Goal: Find specific fact: Find specific page/section

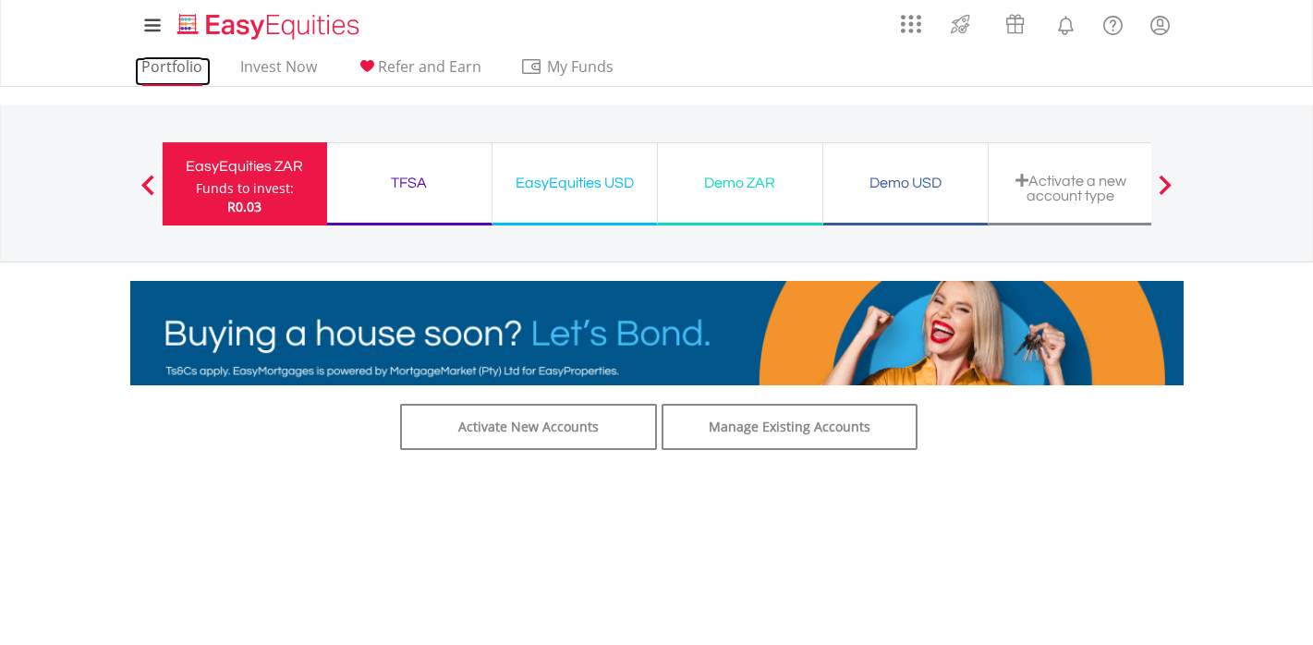
click at [141, 71] on link "Portfolio" at bounding box center [173, 71] width 76 height 29
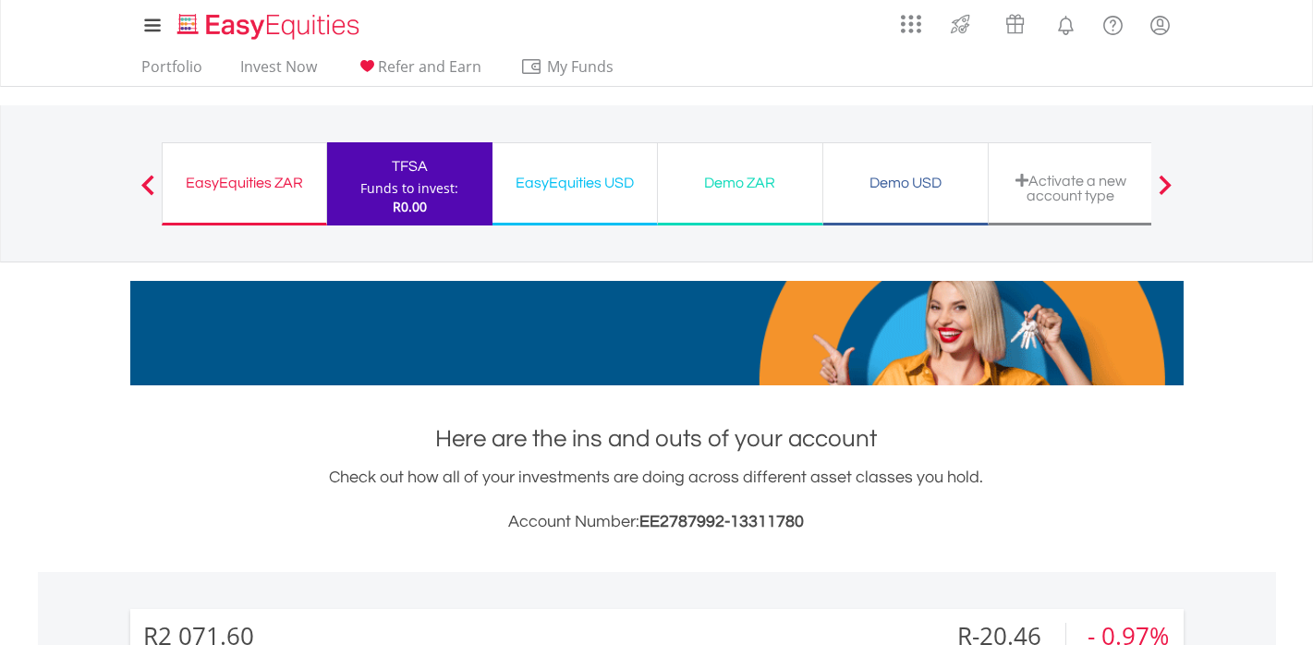
scroll to position [177, 351]
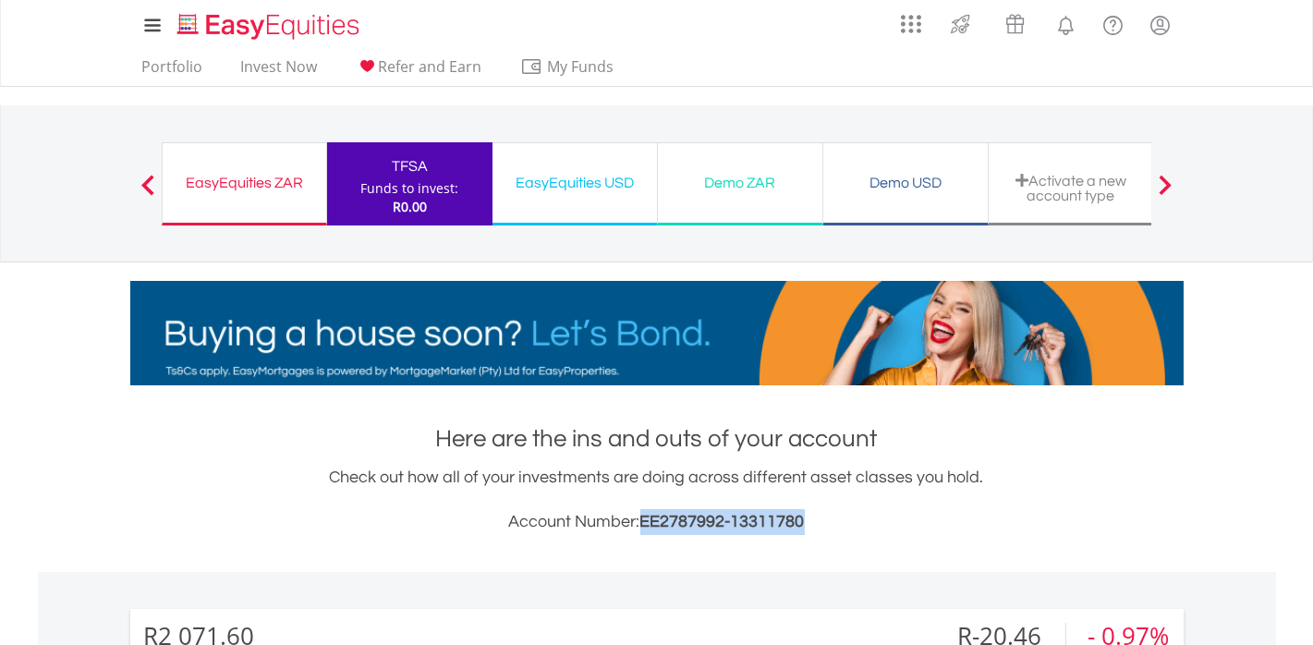
drag, startPoint x: 807, startPoint y: 519, endPoint x: 643, endPoint y: 520, distance: 163.6
click at [643, 520] on h3 "Account Number: EE2787992-13311780" at bounding box center [657, 522] width 1054 height 26
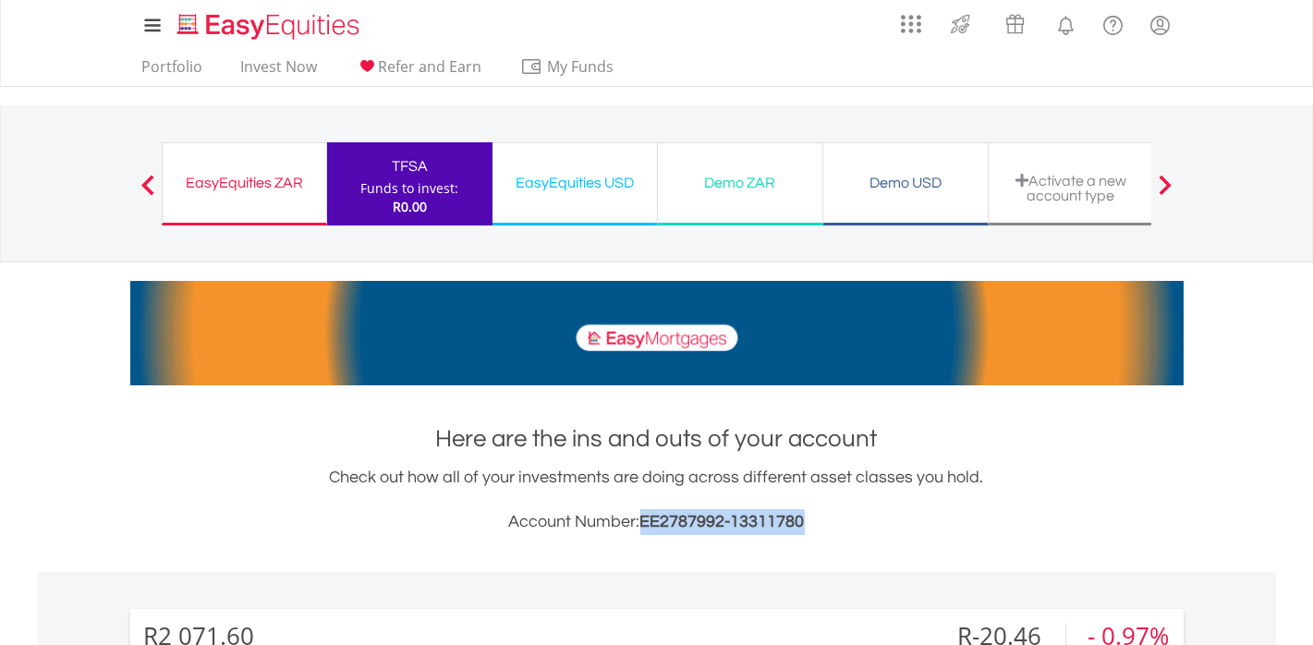
drag, startPoint x: 643, startPoint y: 520, endPoint x: 666, endPoint y: 522, distance: 23.2
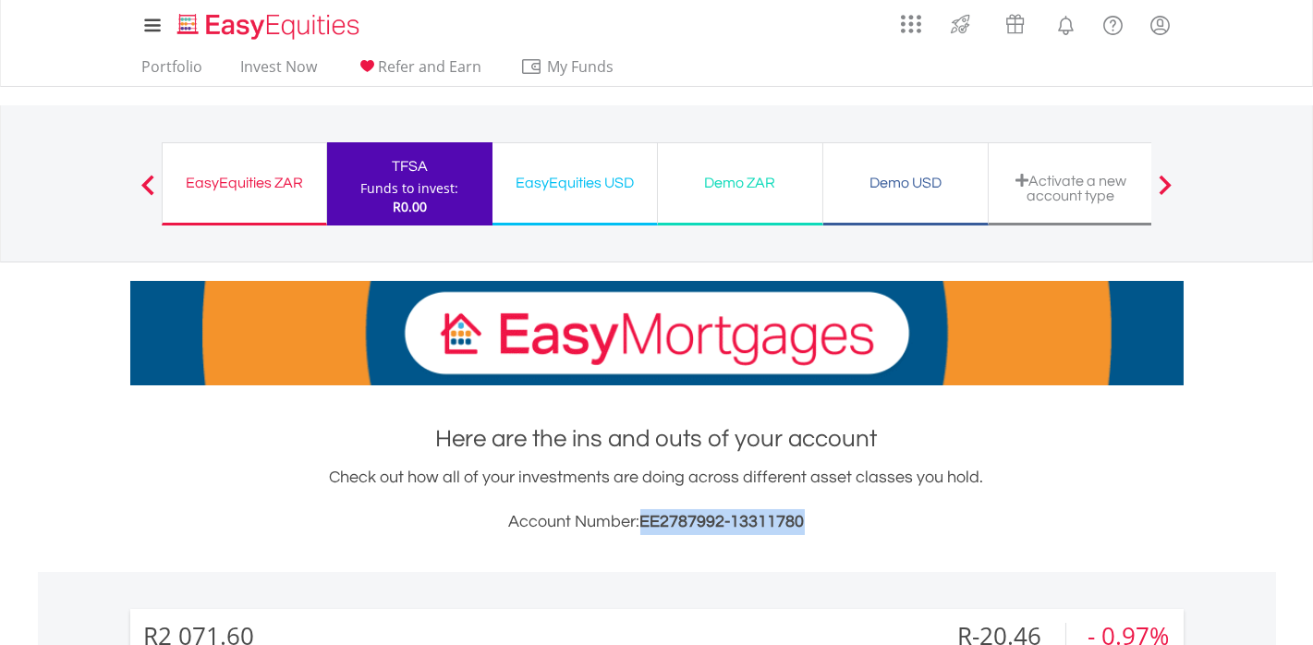
copy span "EE2787992-13311780"
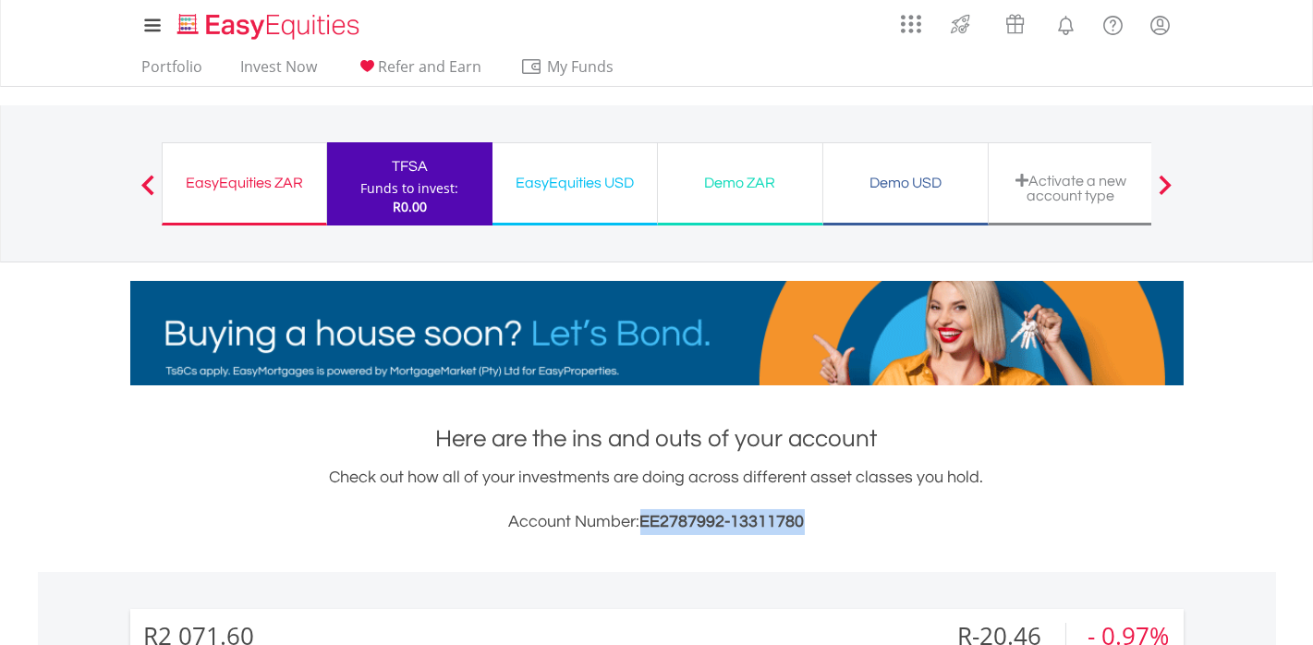
click at [243, 186] on div "EasyEquities ZAR" at bounding box center [244, 183] width 141 height 26
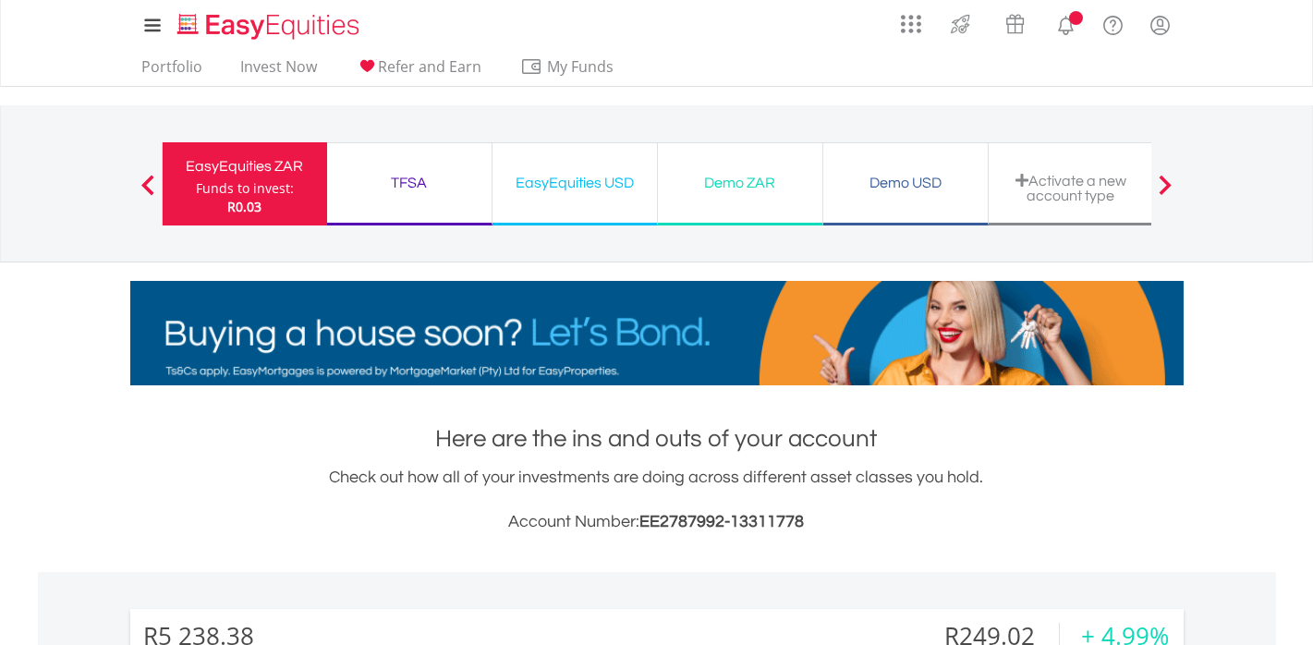
scroll to position [177, 351]
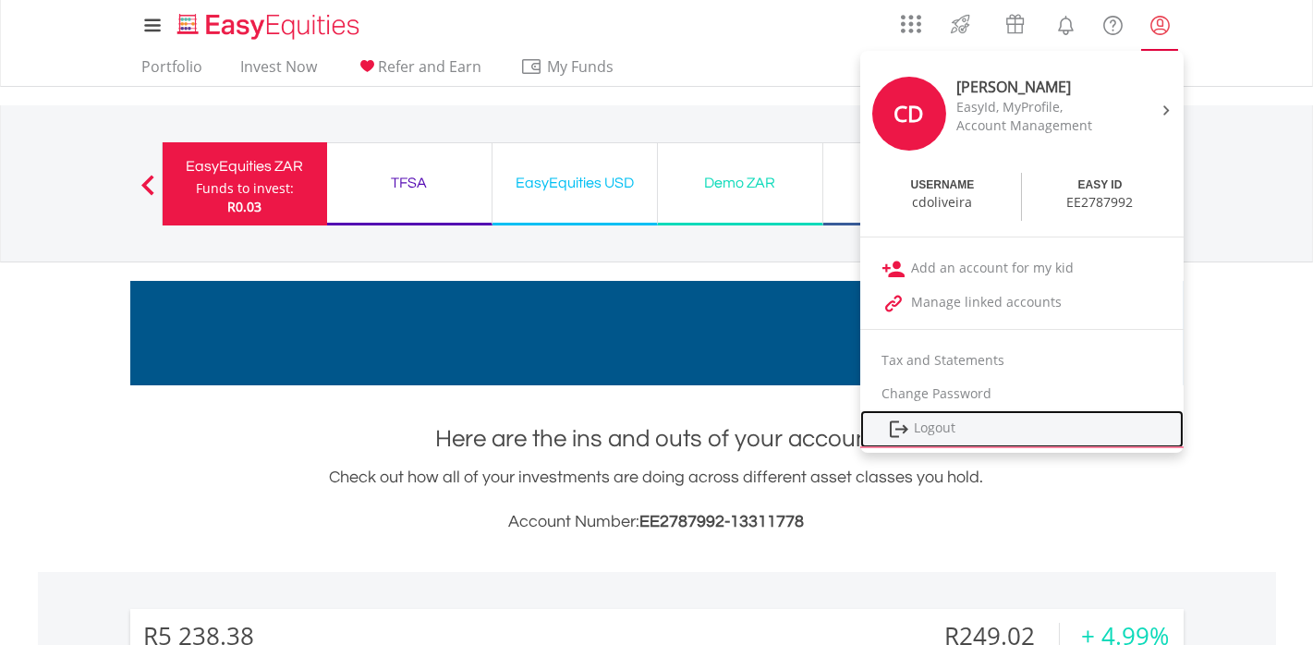
click at [1016, 425] on link "Logout" at bounding box center [1021, 429] width 323 height 38
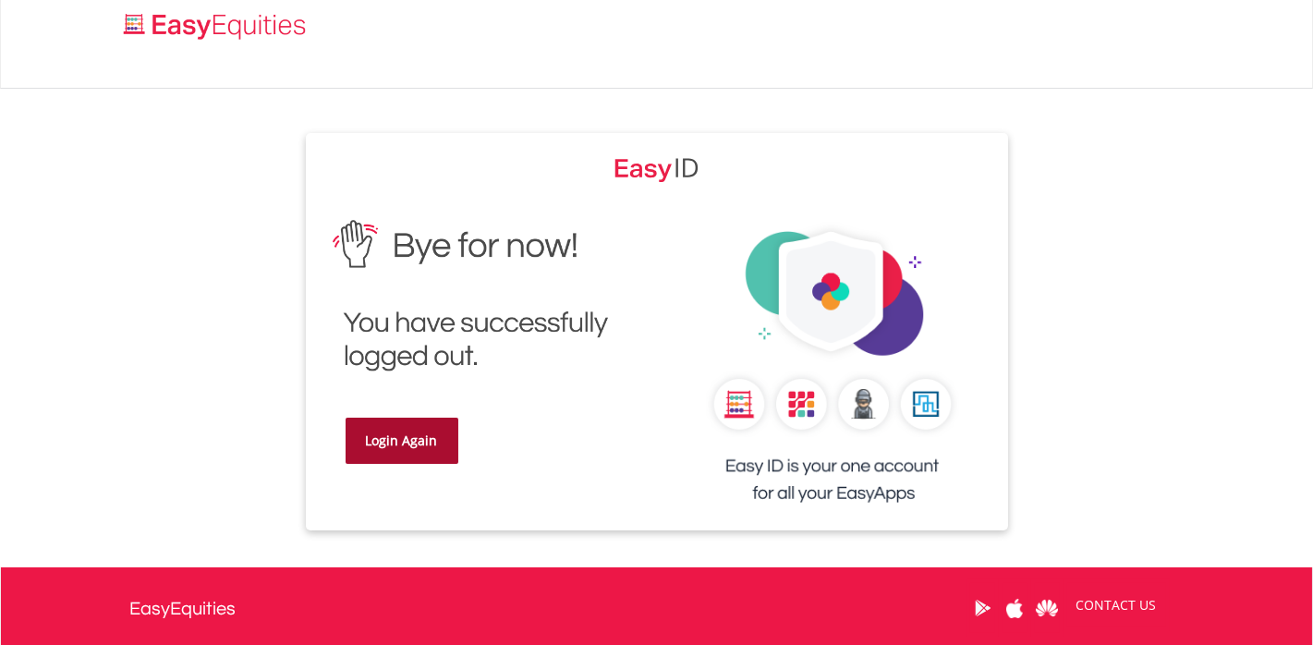
click at [401, 441] on link "Login Again" at bounding box center [402, 441] width 113 height 46
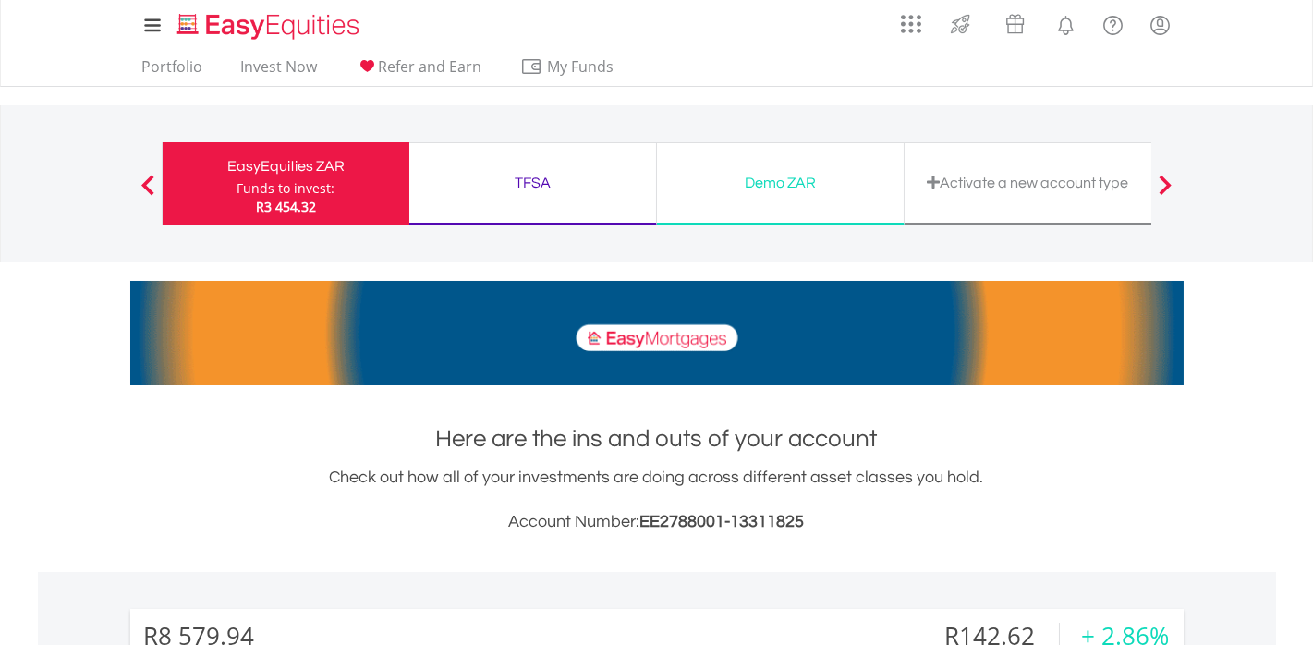
click at [530, 180] on div "TFSA" at bounding box center [533, 183] width 225 height 26
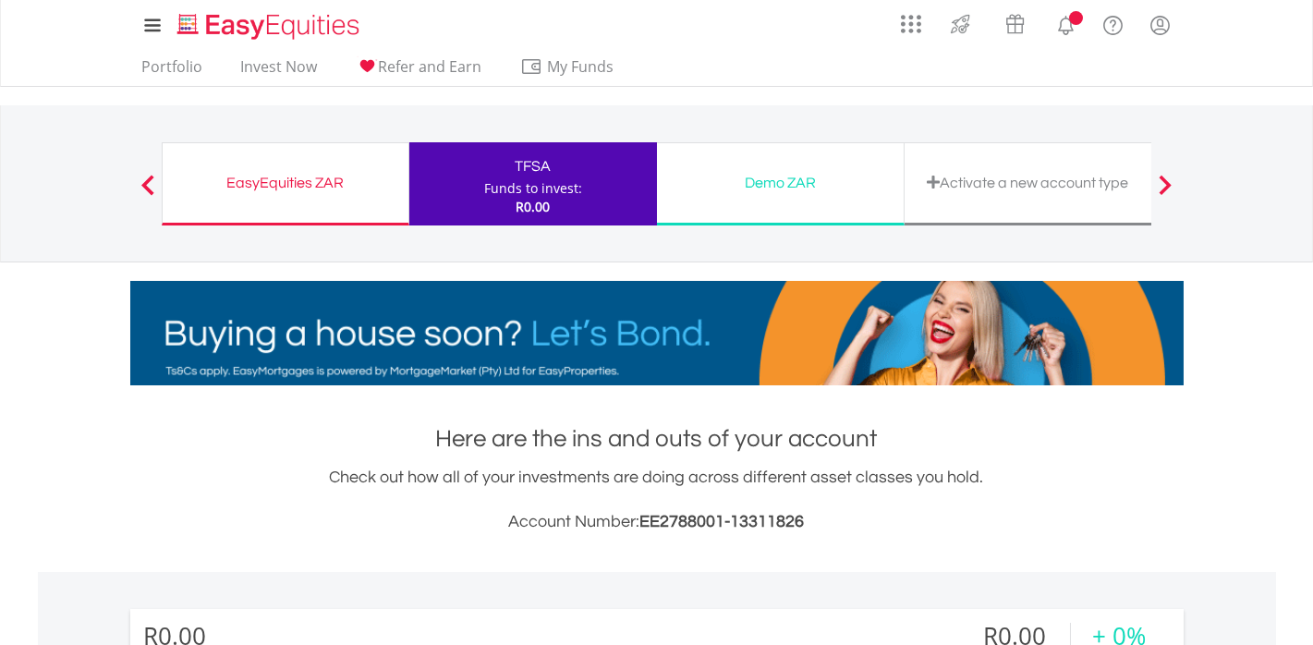
scroll to position [177, 351]
drag, startPoint x: 813, startPoint y: 521, endPoint x: 643, endPoint y: 522, distance: 170.1
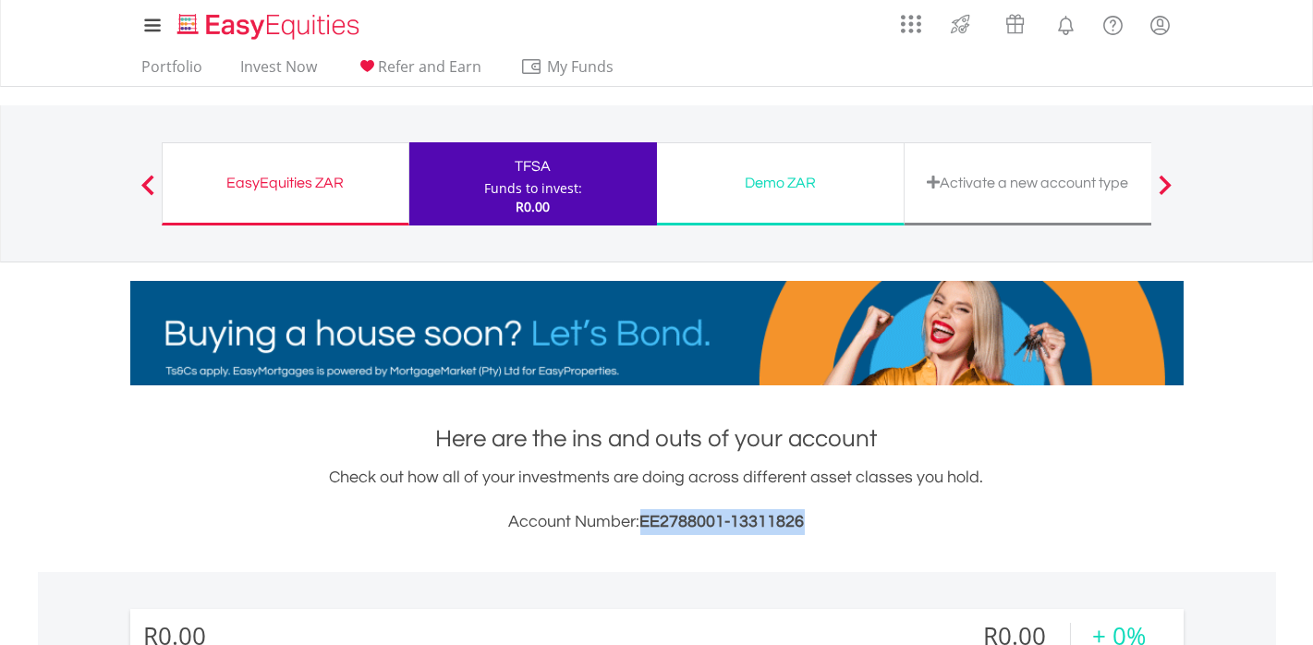
click at [643, 522] on h3 "Account Number: EE2788001-13311826" at bounding box center [657, 522] width 1054 height 26
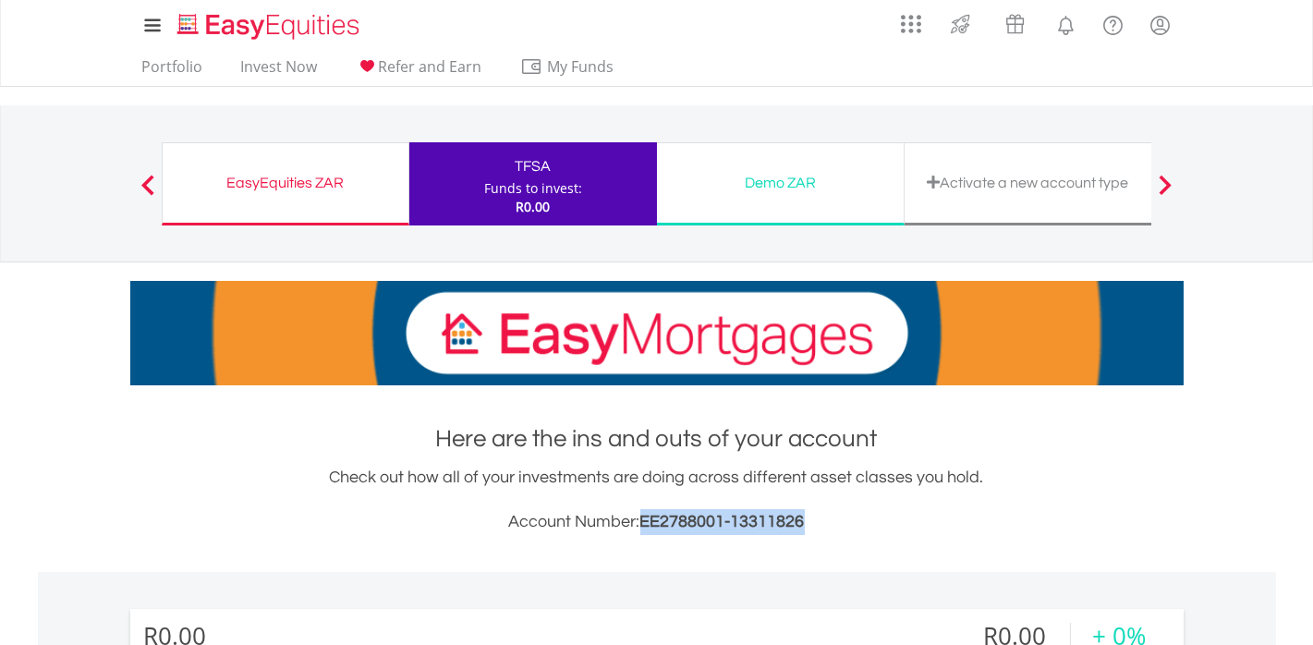
drag, startPoint x: 643, startPoint y: 522, endPoint x: 679, endPoint y: 525, distance: 36.2
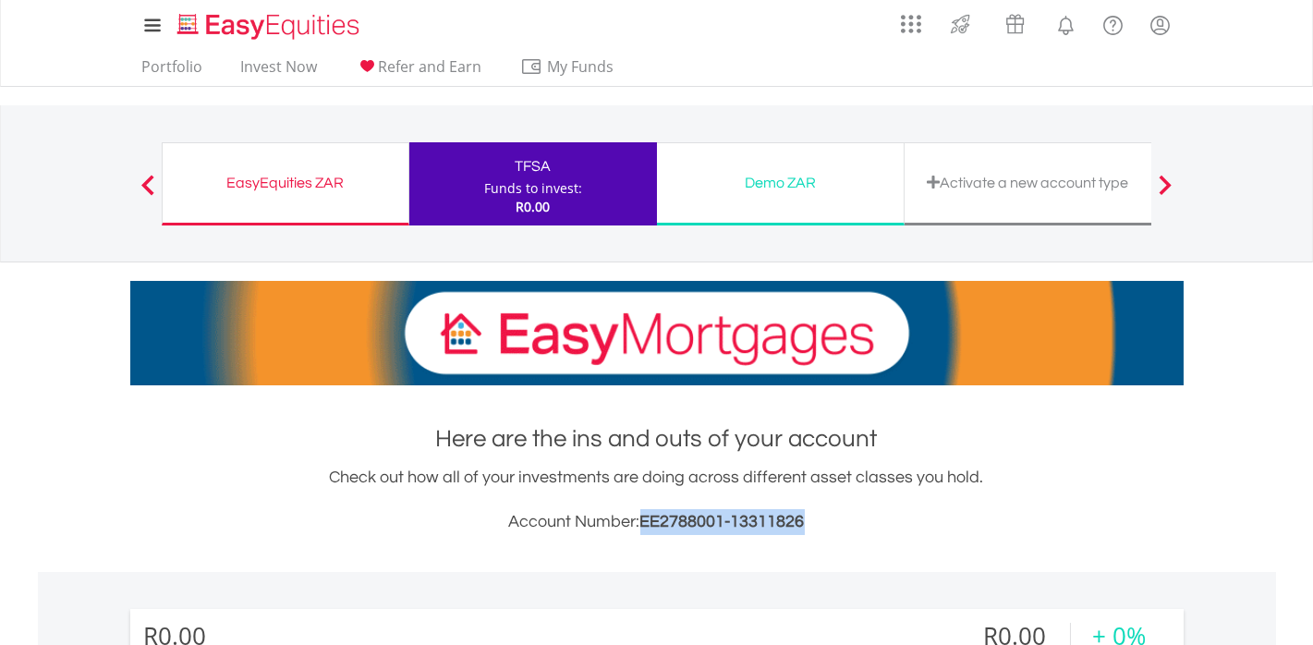
copy span "EE2788001-13311826"
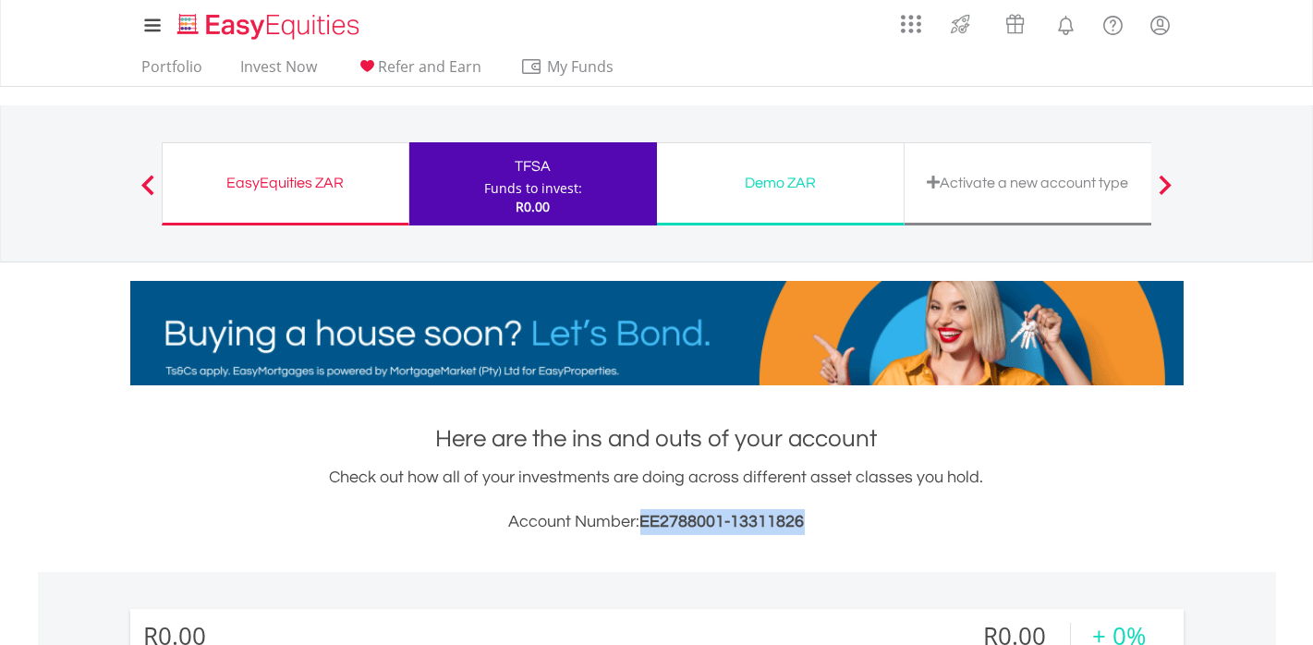
click at [801, 519] on span "EE2788001-13311826" at bounding box center [723, 522] width 165 height 18
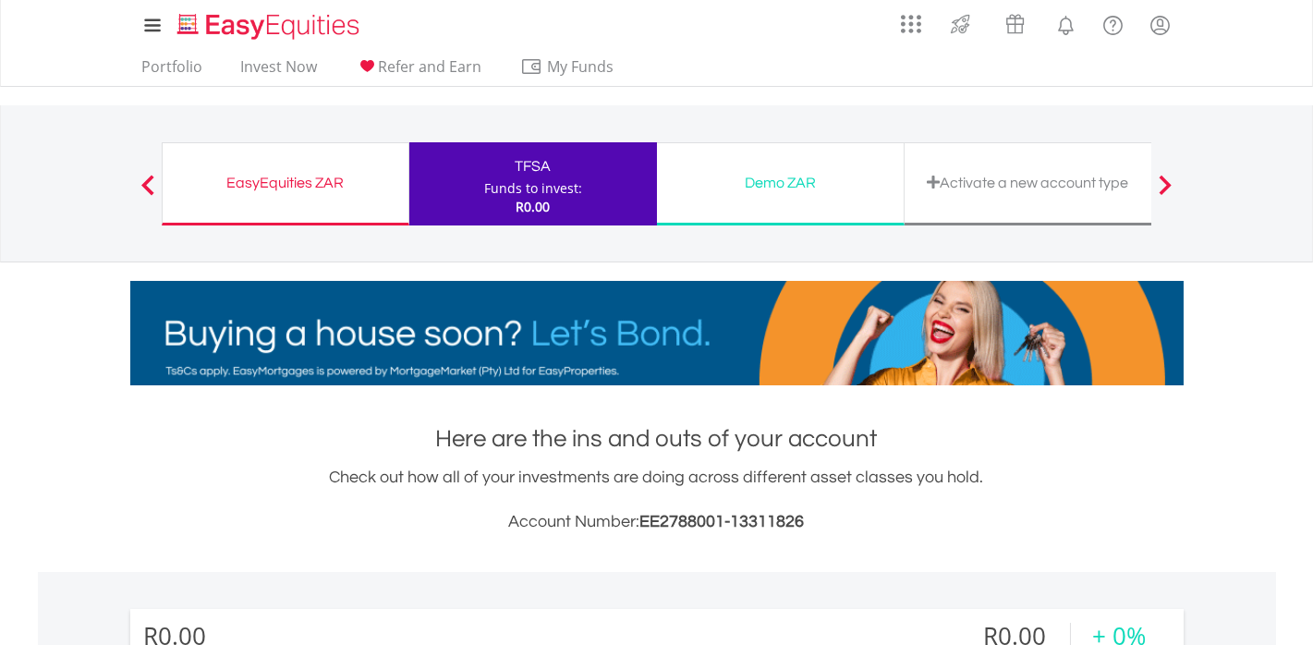
click at [801, 519] on span "EE2788001-13311826" at bounding box center [723, 522] width 165 height 18
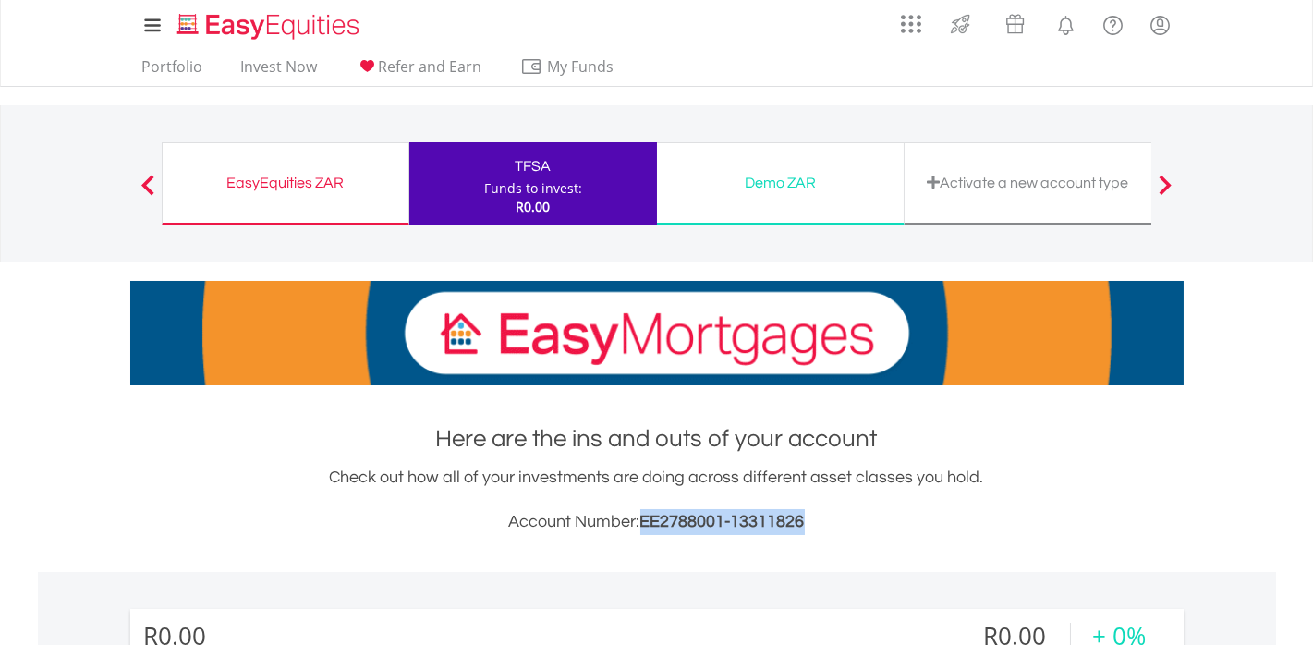
drag, startPoint x: 641, startPoint y: 523, endPoint x: 805, endPoint y: 527, distance: 164.6
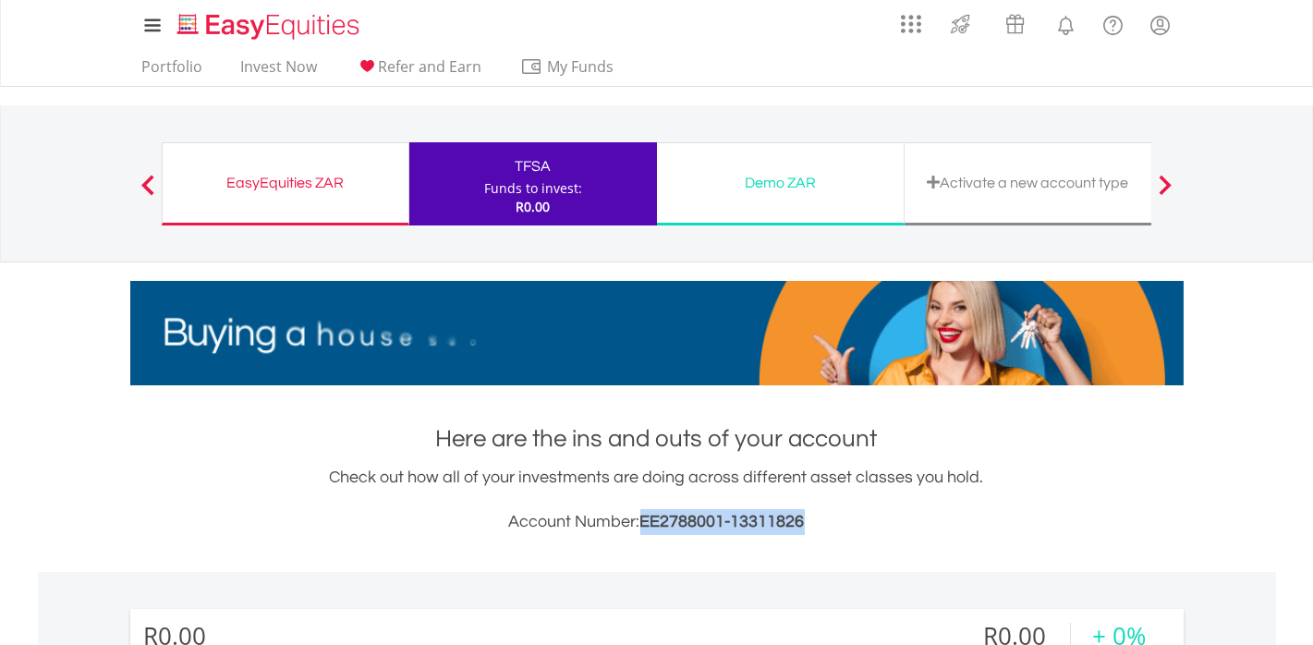
click at [805, 527] on h3 "Account Number: EE2788001-13311826" at bounding box center [657, 522] width 1054 height 26
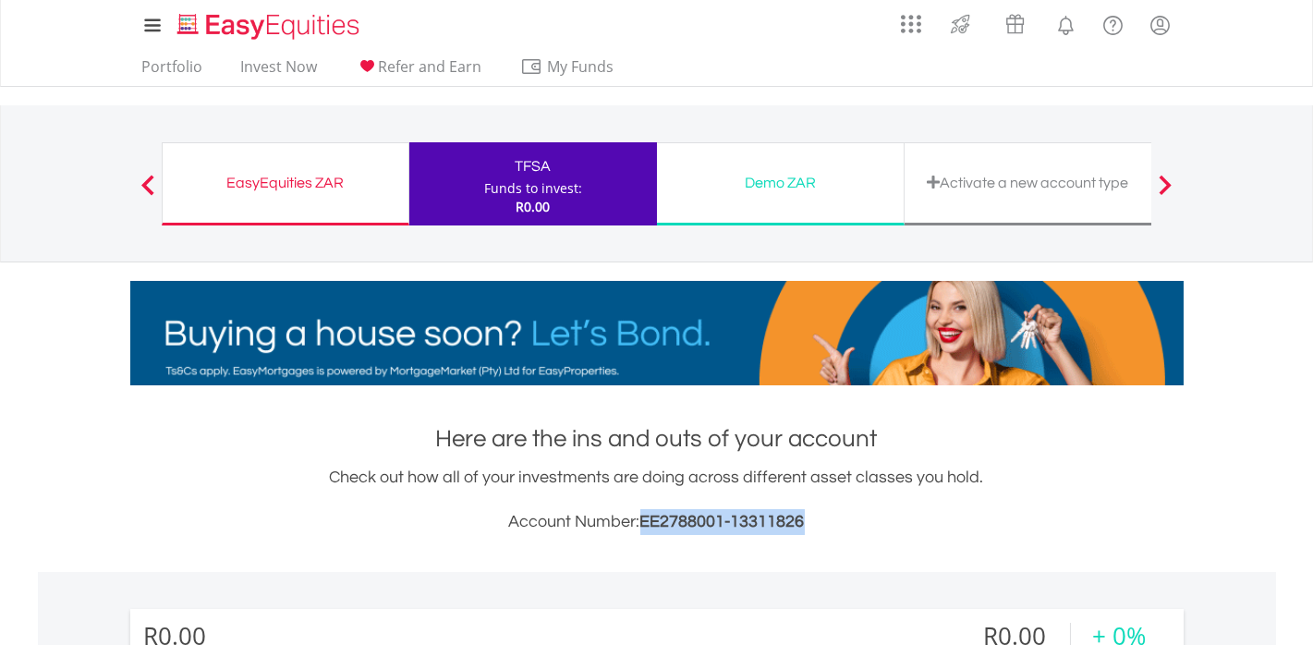
drag, startPoint x: 805, startPoint y: 527, endPoint x: 786, endPoint y: 522, distance: 20.0
copy span "EE2788001-13311826"
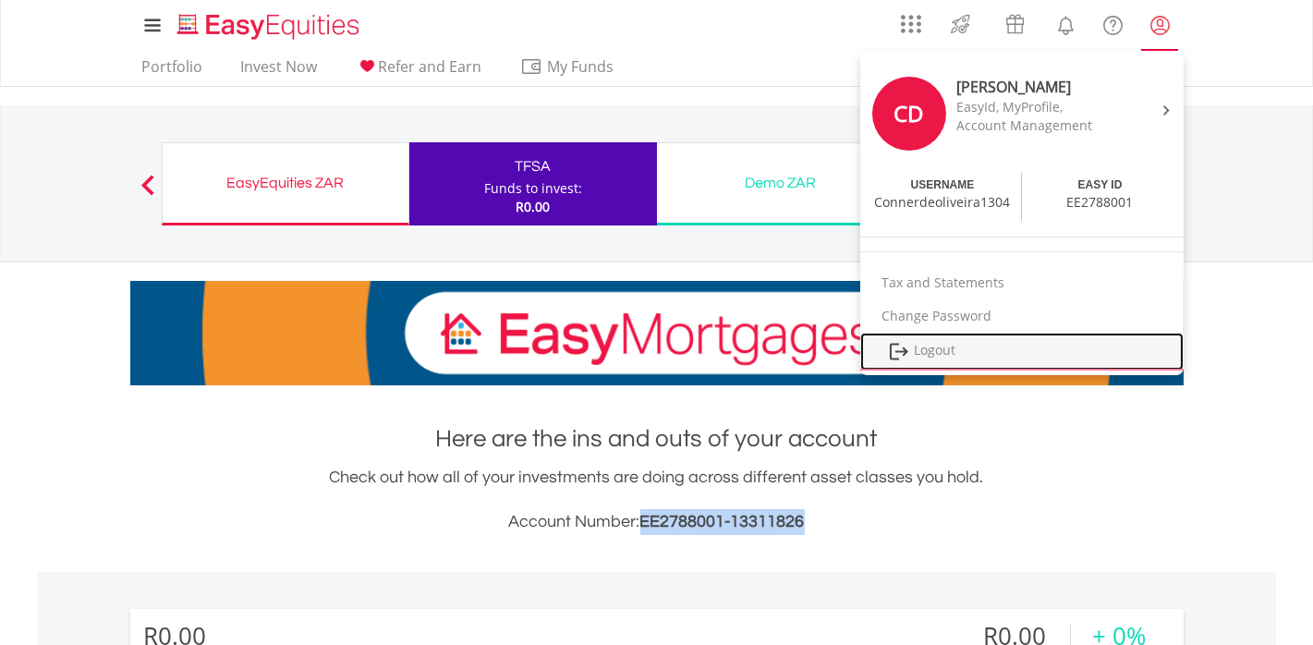
click at [940, 350] on link "Logout" at bounding box center [1021, 352] width 323 height 38
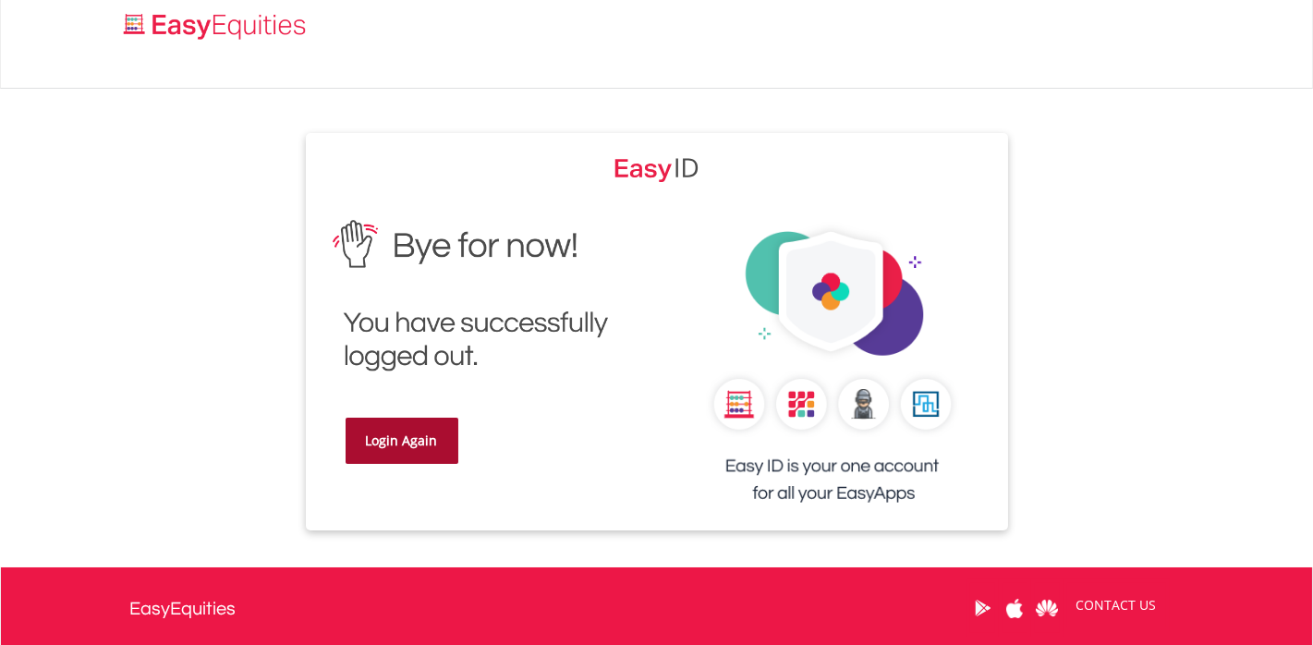
click at [385, 451] on link "Login Again" at bounding box center [402, 441] width 113 height 46
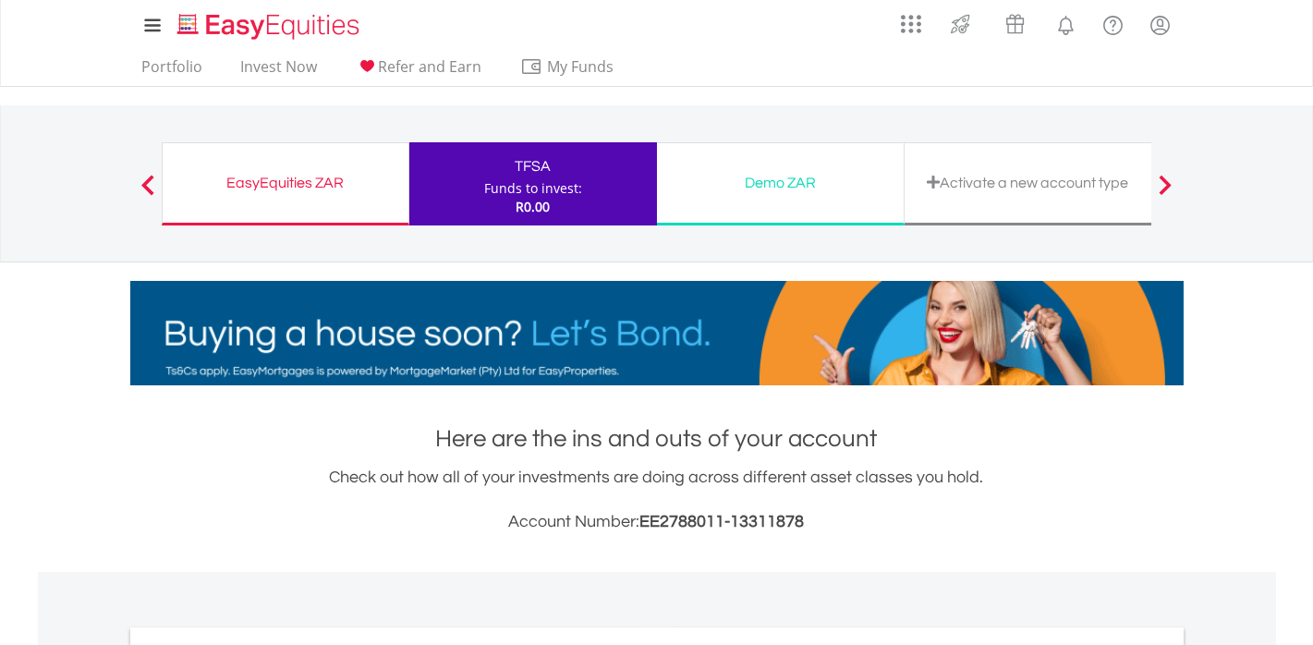
click at [801, 523] on span "EE2788011-13311878" at bounding box center [723, 522] width 165 height 18
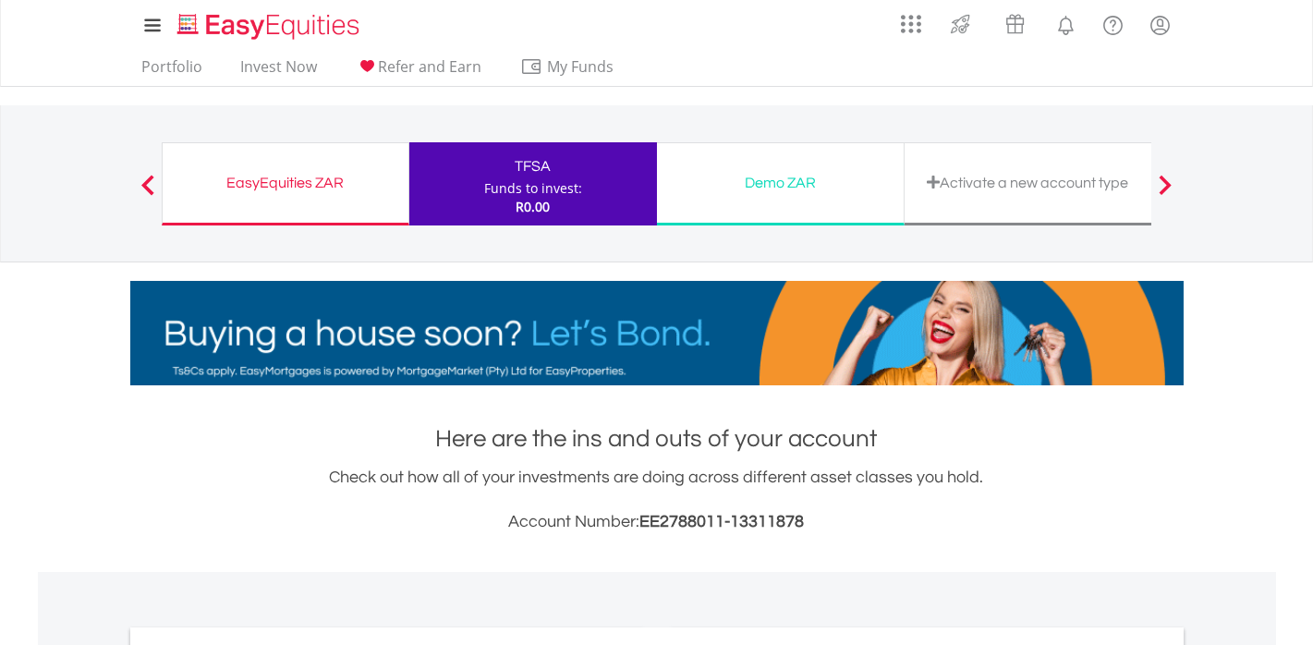
click at [805, 520] on span "EE2788011-13311878" at bounding box center [723, 522] width 165 height 18
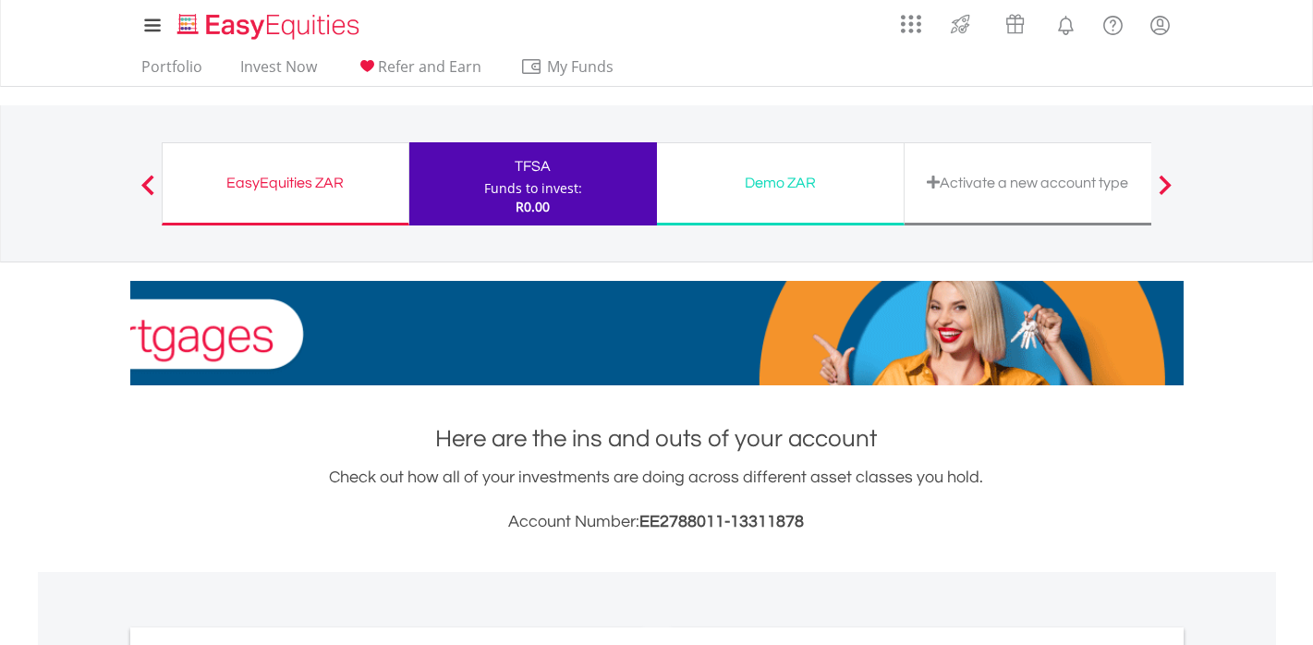
click at [805, 520] on span "EE2788011-13311878" at bounding box center [723, 522] width 165 height 18
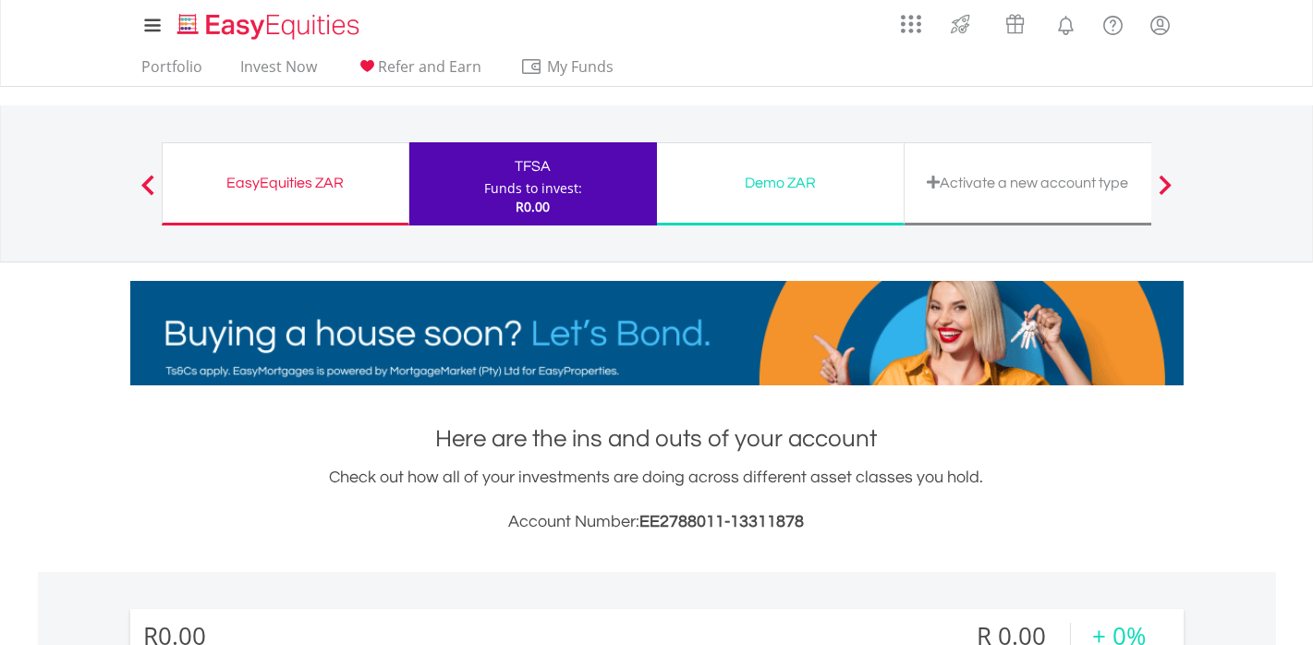
scroll to position [177, 351]
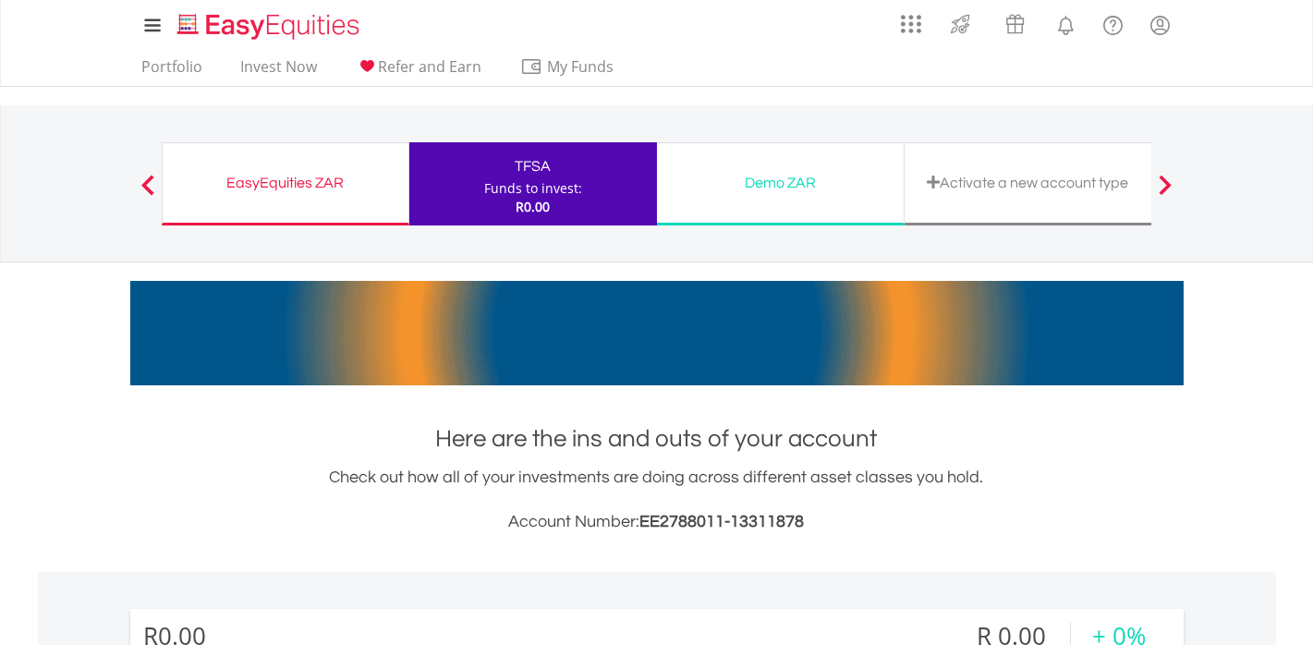
drag, startPoint x: 637, startPoint y: 520, endPoint x: 800, endPoint y: 521, distance: 163.6
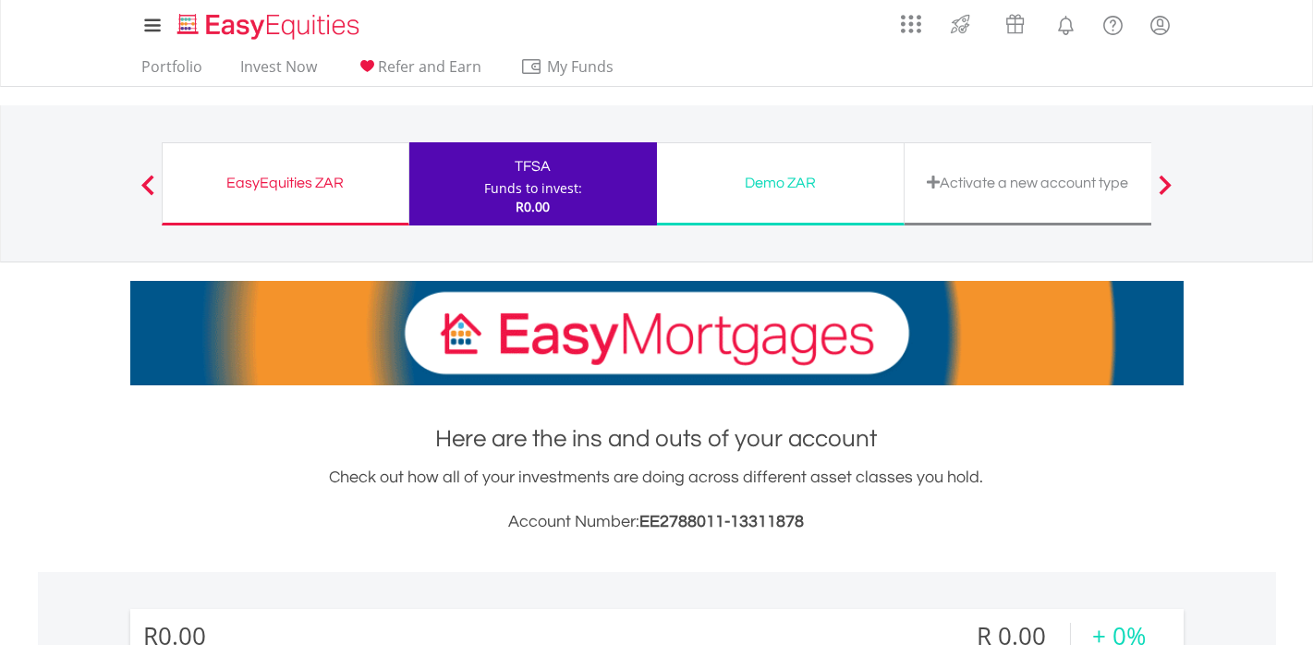
click at [798, 522] on h3 "Account Number: EE2788011-13311878" at bounding box center [657, 522] width 1054 height 26
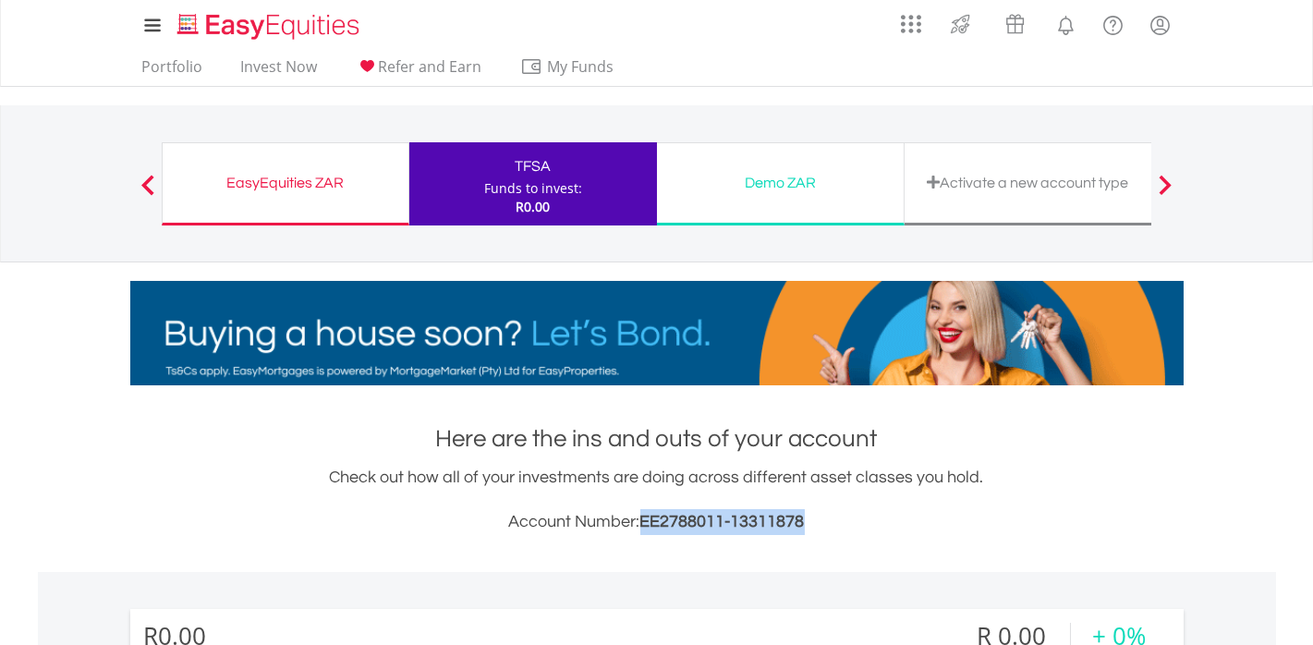
drag, startPoint x: 805, startPoint y: 521, endPoint x: 643, endPoint y: 525, distance: 161.8
click at [643, 525] on h3 "Account Number: EE2788011-13311878" at bounding box center [657, 522] width 1054 height 26
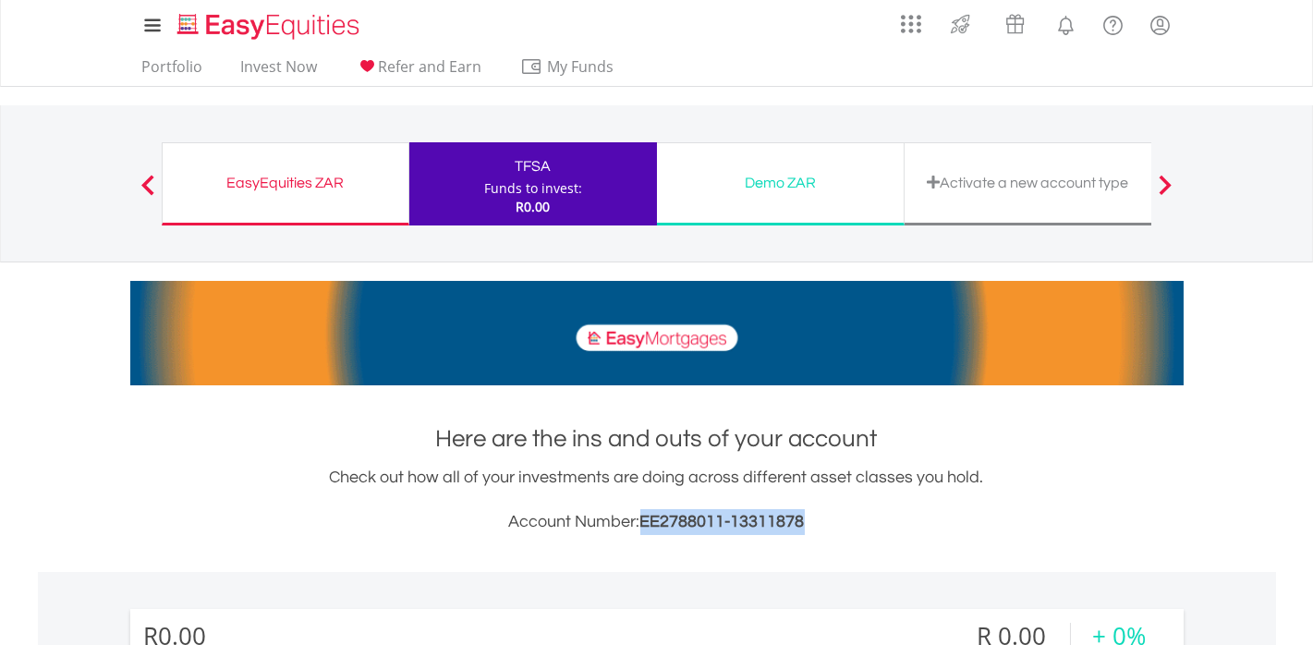
drag, startPoint x: 643, startPoint y: 525, endPoint x: 661, endPoint y: 525, distance: 17.6
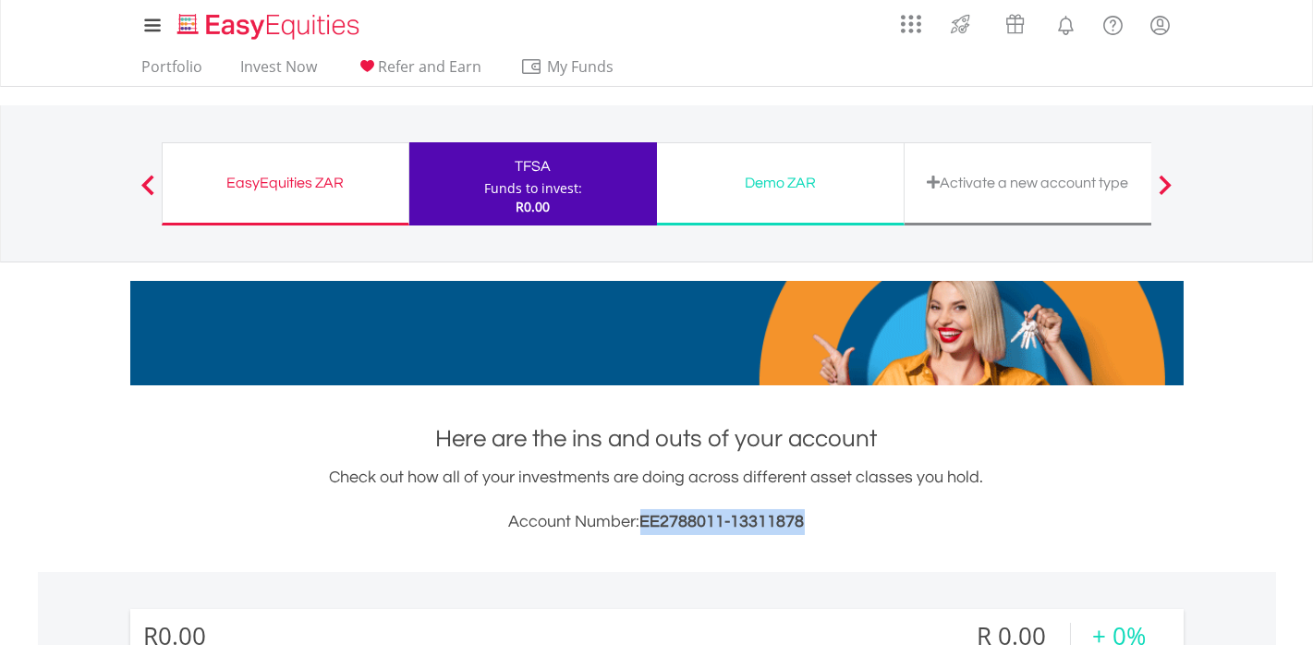
copy span "EE2788011-13311878"
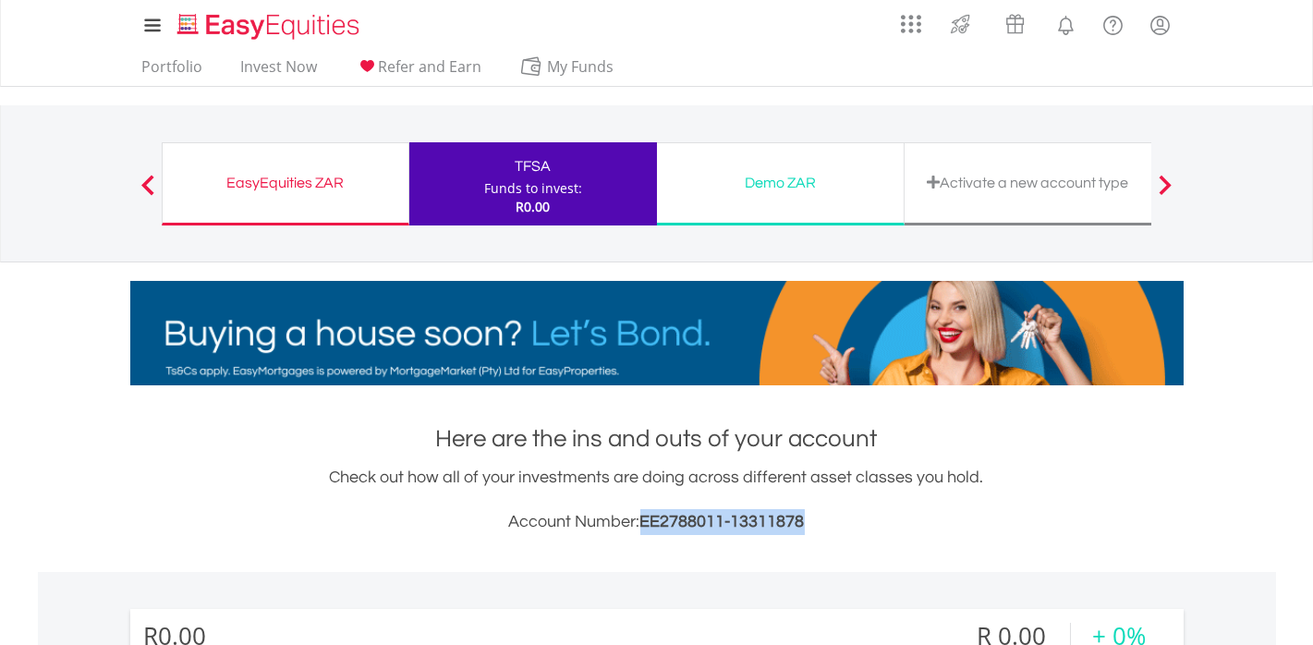
click at [286, 186] on div "EasyEquities ZAR" at bounding box center [286, 183] width 224 height 26
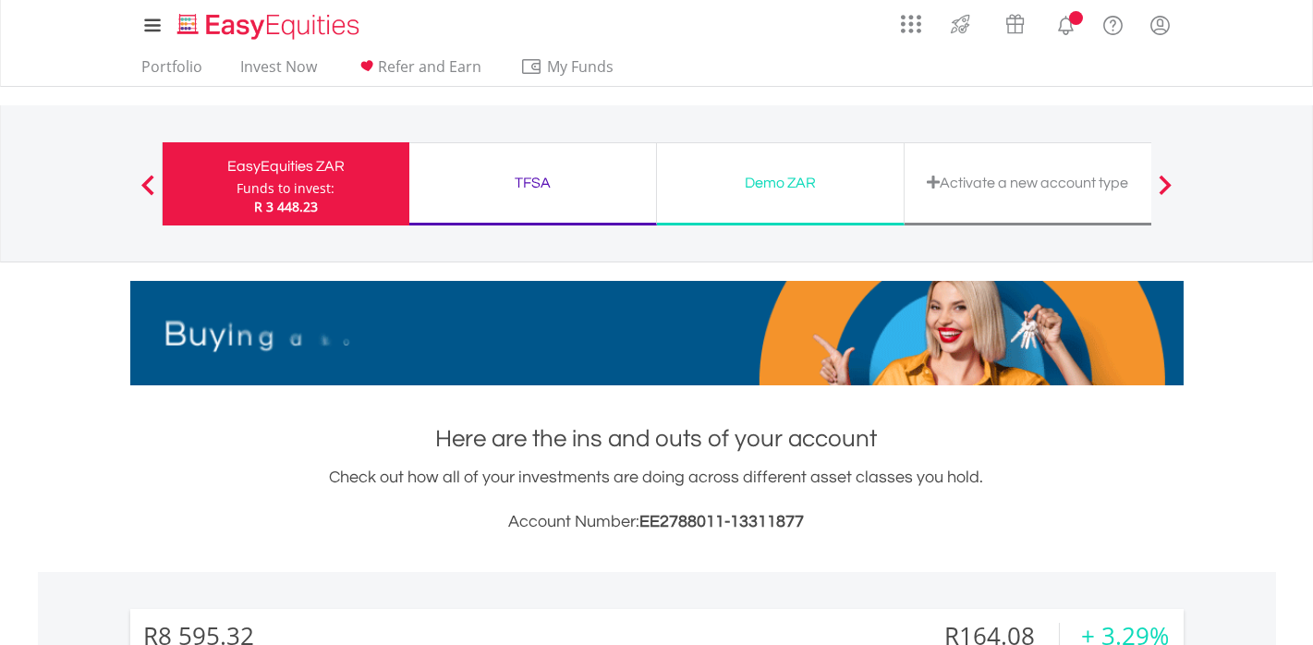
scroll to position [177, 351]
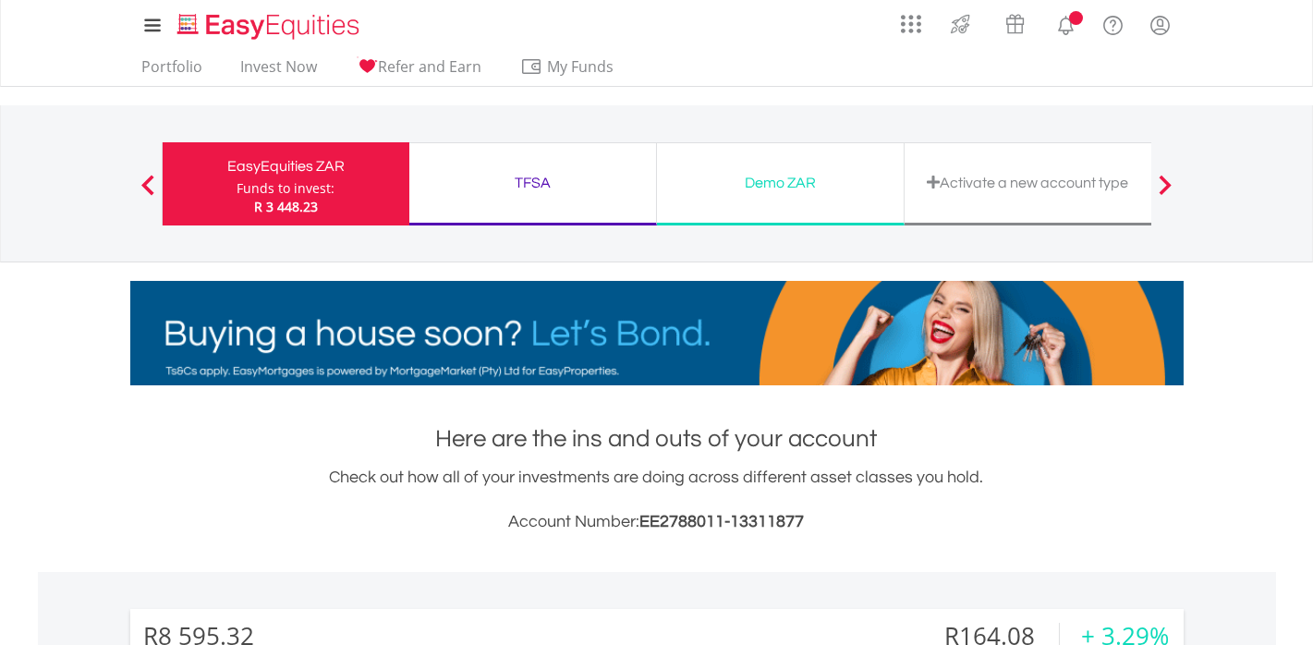
click at [803, 522] on span "EE2788011-13311877" at bounding box center [723, 522] width 165 height 18
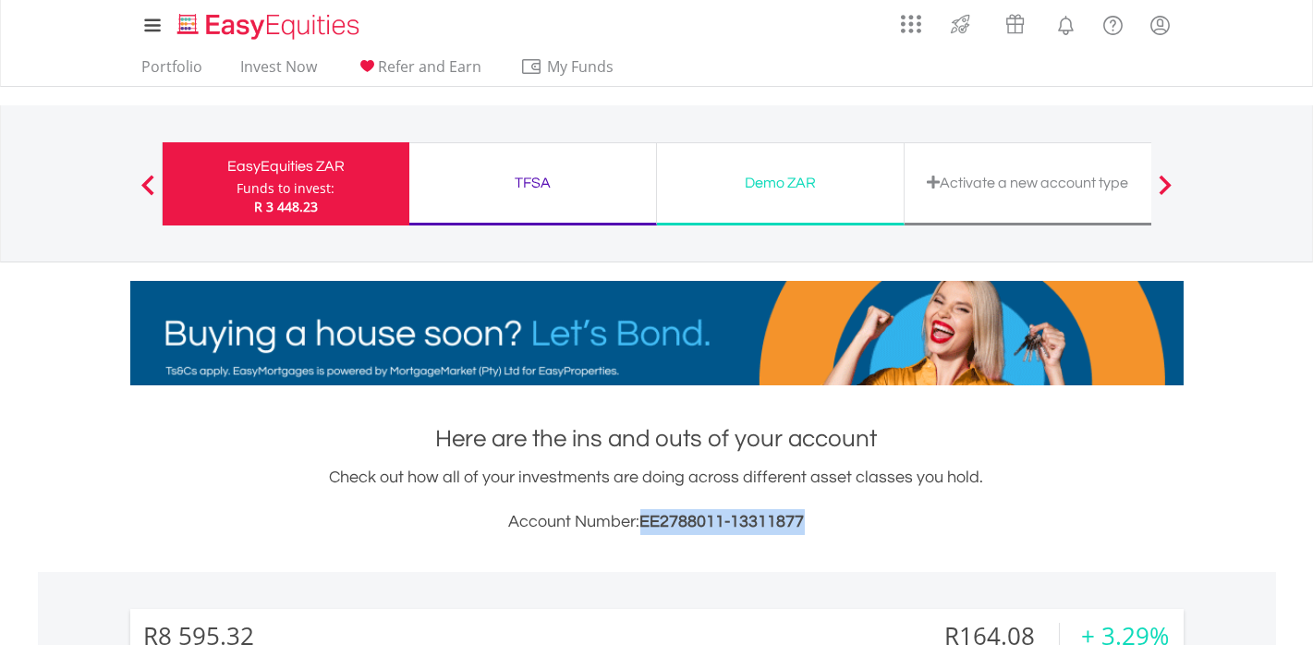
drag, startPoint x: 803, startPoint y: 522, endPoint x: 643, endPoint y: 523, distance: 159.9
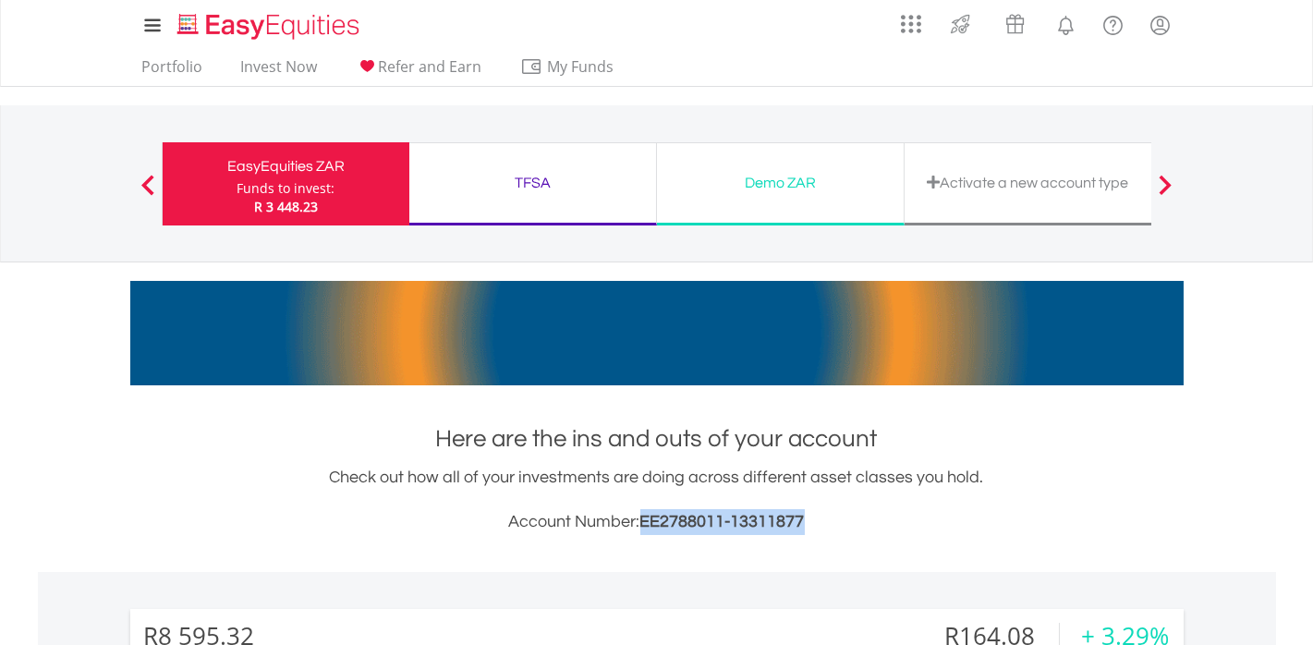
click at [643, 523] on span "EE2788011-13311877" at bounding box center [723, 522] width 165 height 18
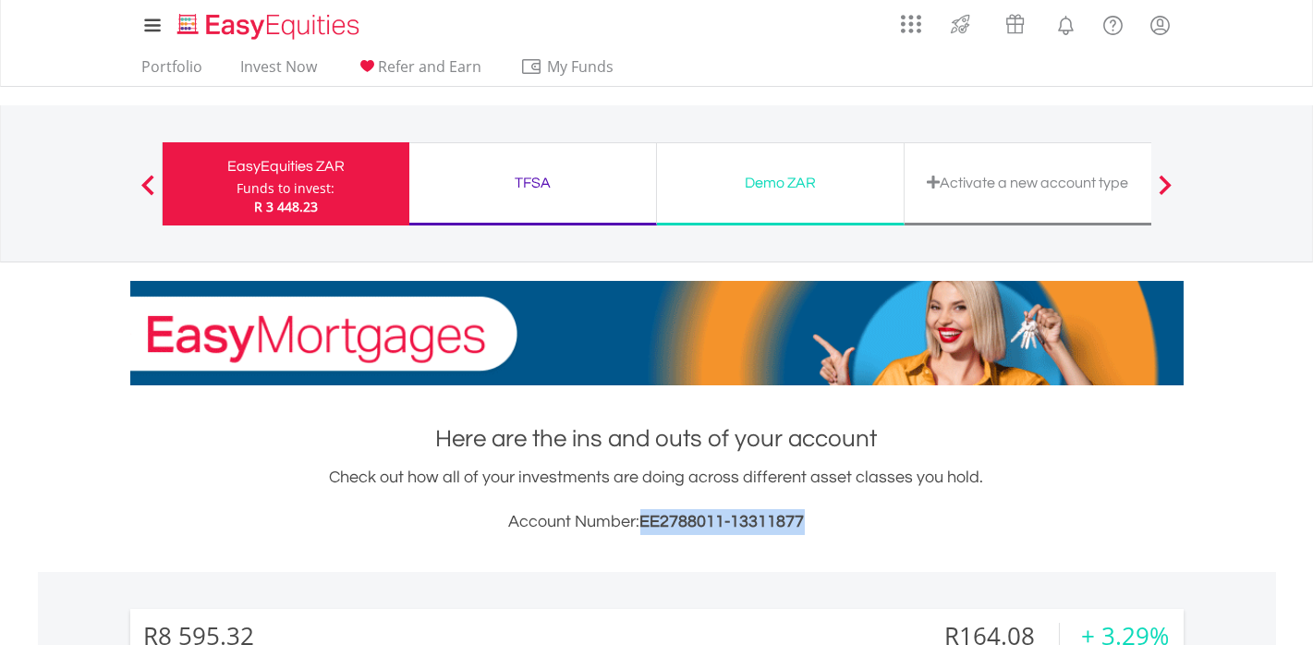
copy span "EE2788011-13311877"
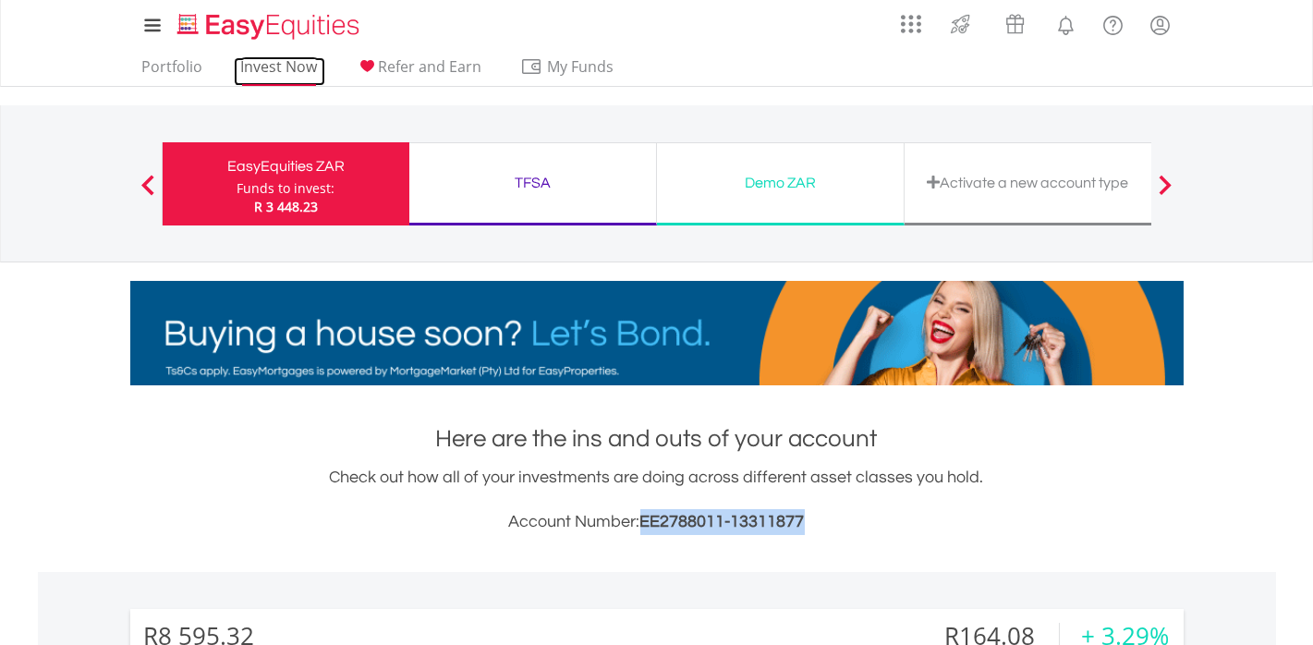
click at [276, 68] on link "Invest Now" at bounding box center [280, 71] width 92 height 29
